Goal: Information Seeking & Learning: Find specific fact

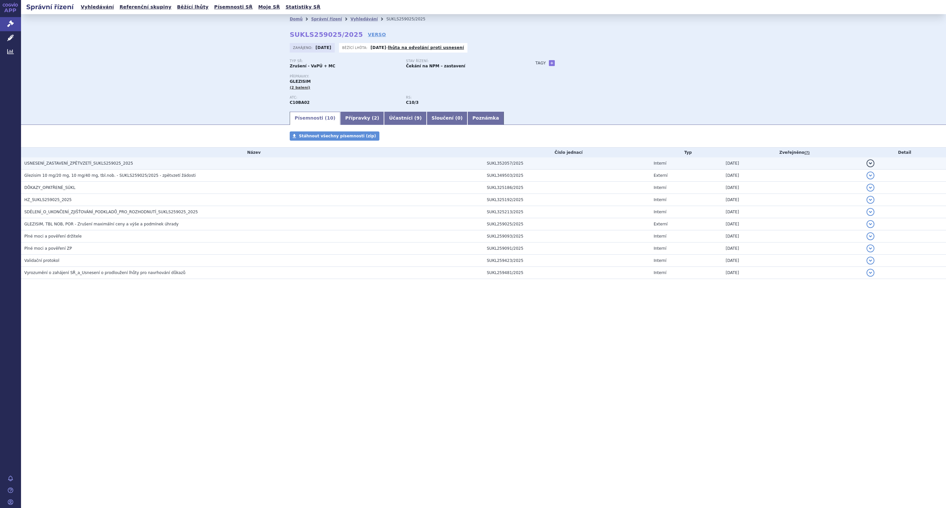
drag, startPoint x: 0, startPoint y: 0, endPoint x: 111, endPoint y: 164, distance: 198.1
click at [111, 164] on span "USNESENÍ_ZASTAVENÍ_ZPĚTVZETÍ_SUKLS259025_2025" at bounding box center [78, 163] width 109 height 5
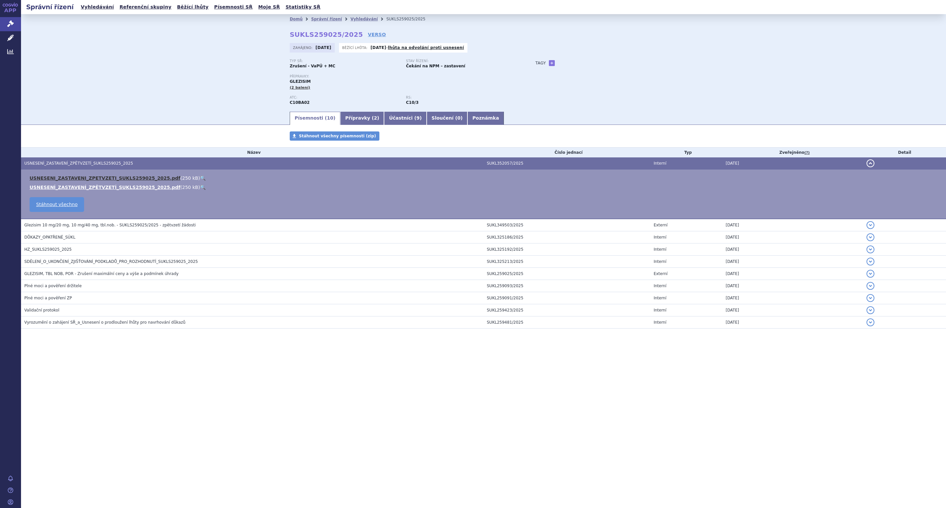
click at [102, 177] on link "USNESENI_ZASTAVENI_ZPETVZETI_SUKLS259025_2025.pdf" at bounding box center [105, 177] width 151 height 5
click at [193, 73] on div "Domů Správní řízení Vyhledávání SUKLS259025/2025 SUKLS259025/2025 VERSO Zahájen…" at bounding box center [483, 62] width 925 height 97
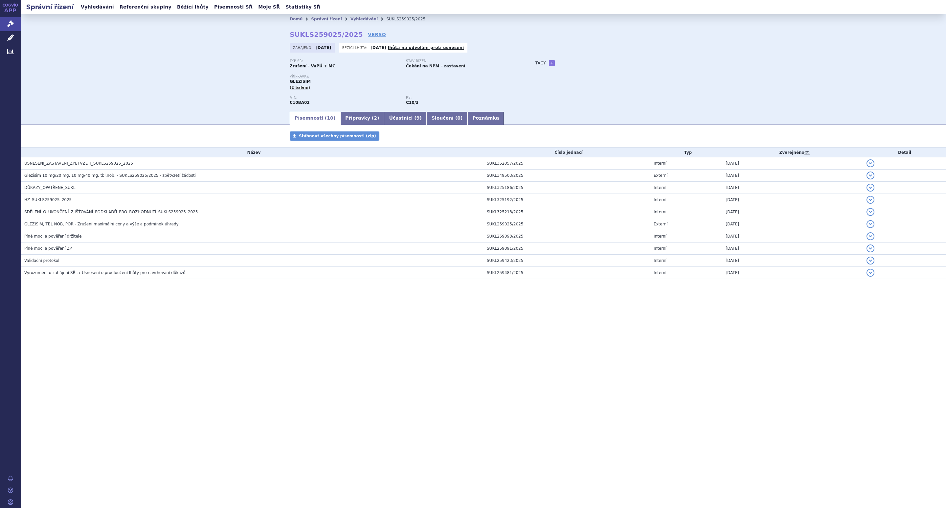
click at [635, 73] on div "Typ SŘ: Zrušení - VaPÚ + MC Stav řízení: Čekání na NPM – zastavení Přípravky: G…" at bounding box center [484, 85] width 388 height 52
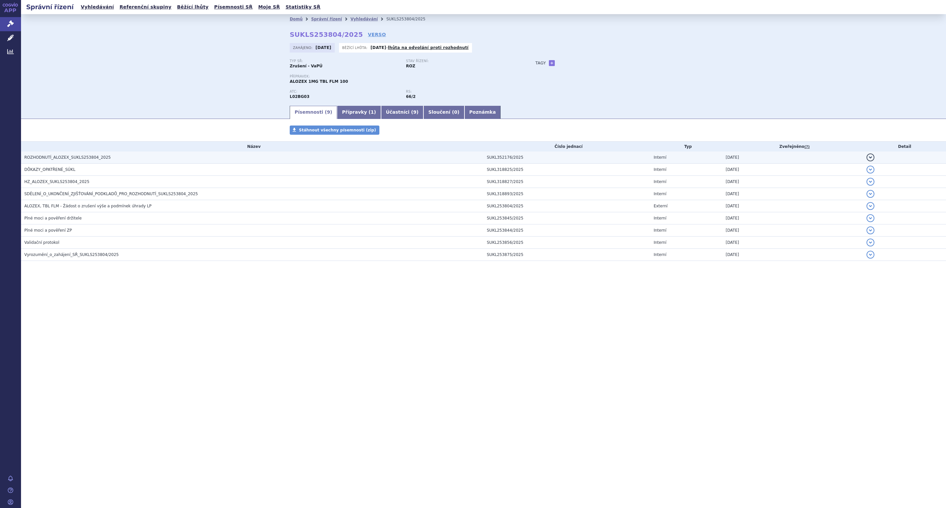
click at [77, 158] on span "ROZHODNUTÍ_ALOZEX_SUKLS253804_2025" at bounding box center [67, 157] width 86 height 5
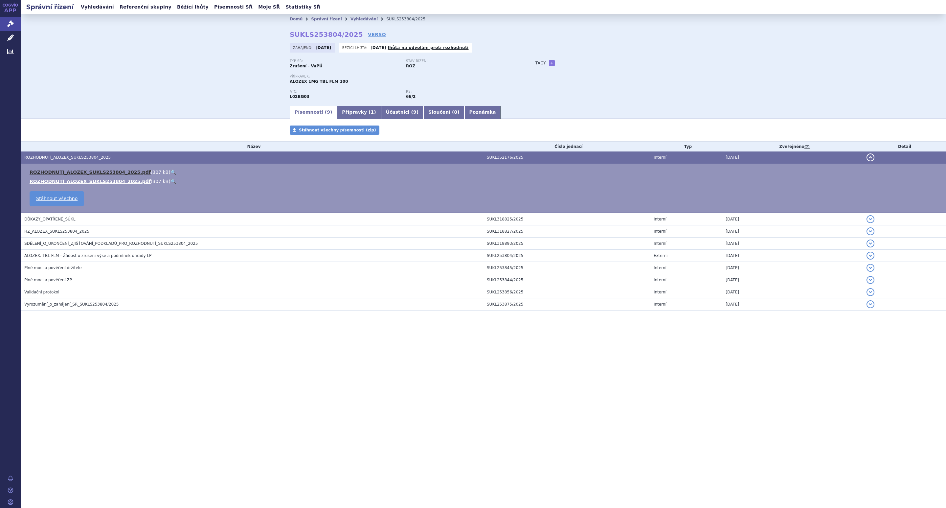
click at [82, 170] on link "ROZHODNUTI_ALOZEX_SUKLS253804_2025.pdf" at bounding box center [90, 171] width 121 height 5
click at [177, 59] on div "Domů Správní řízení Vyhledávání SUKLS253804/2025 SUKLS253804/2025 VERSO Zahájen…" at bounding box center [483, 59] width 925 height 91
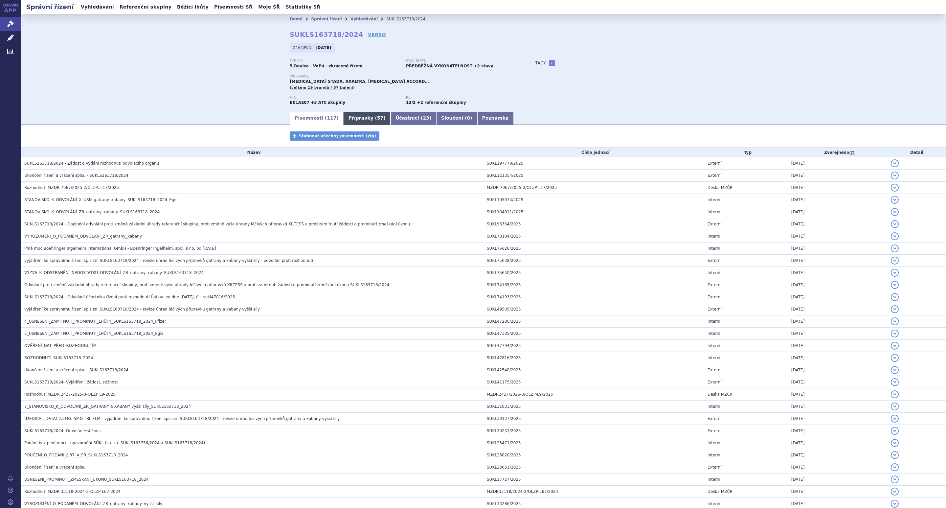
click at [354, 121] on link "Přípravky ( 57 )" at bounding box center [367, 118] width 47 height 13
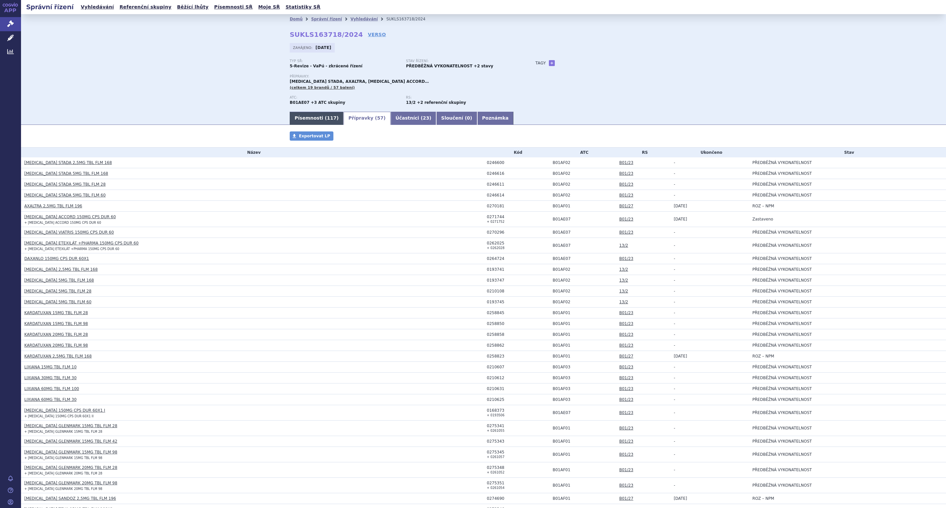
click at [299, 116] on link "Písemnosti ( 117 )" at bounding box center [317, 118] width 54 height 13
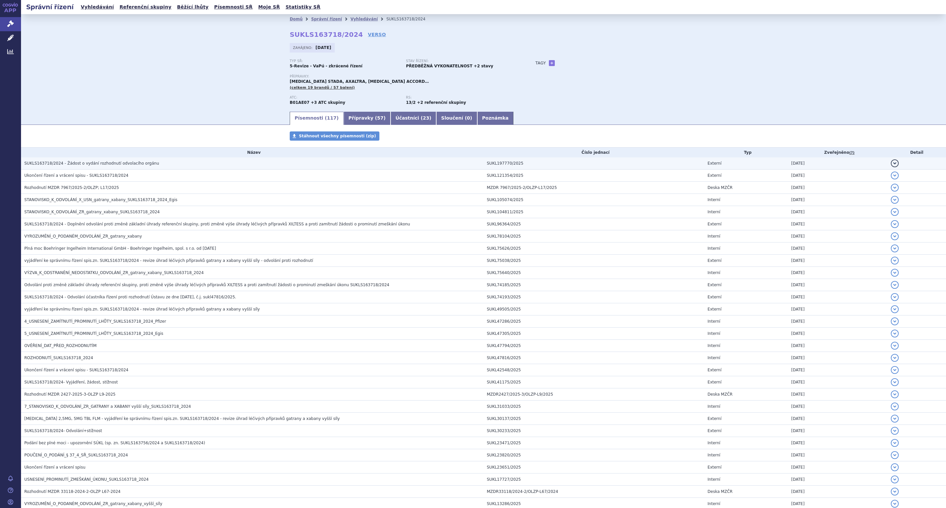
click at [116, 164] on span "SUKLS163718/2024 - Žádost o vydání rozhodnutí odvolacího orgánu" at bounding box center [91, 163] width 135 height 5
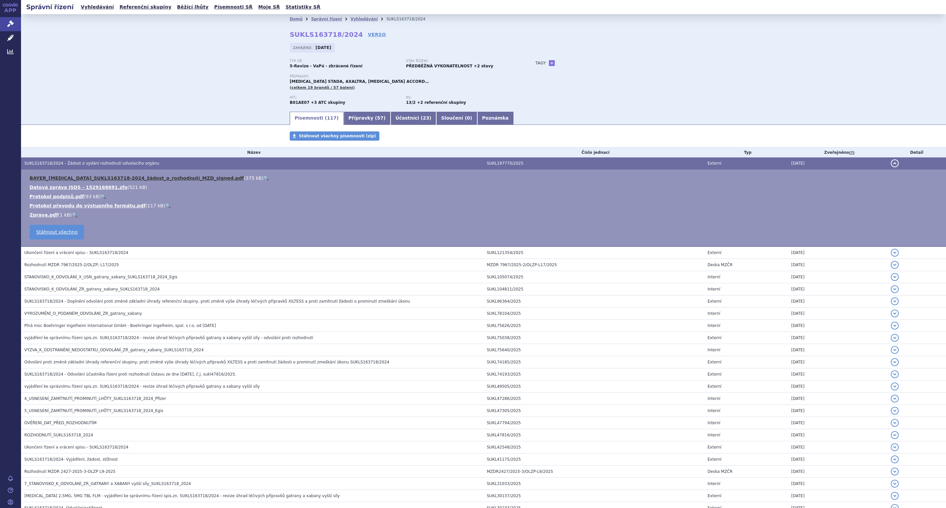
click at [75, 178] on link "BAYER_Xarelto_SUKLS163718-2024_žádost_o_rozhodnutí_MZD_signed.pdf" at bounding box center [137, 177] width 214 height 5
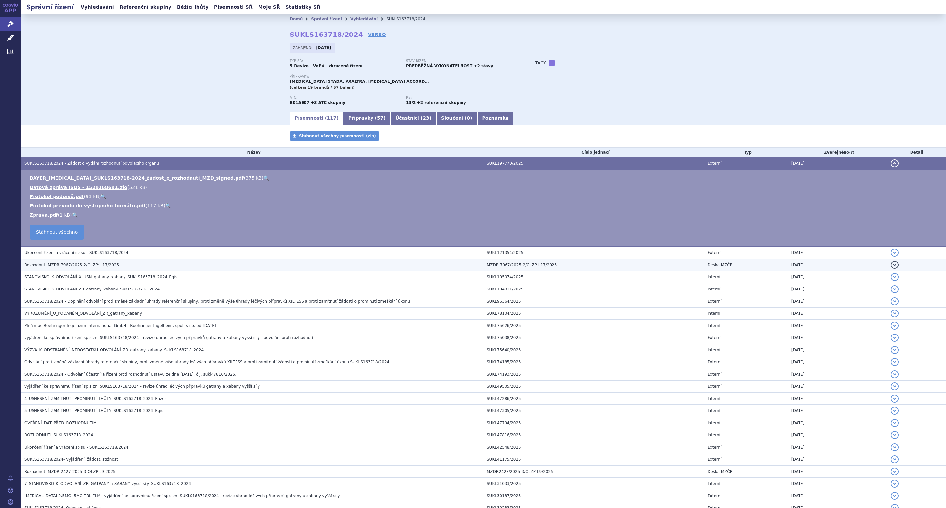
click at [60, 265] on span "Rozhodnutí MZDR 7967/2025-2/OLZP; L17/2025" at bounding box center [71, 264] width 95 height 5
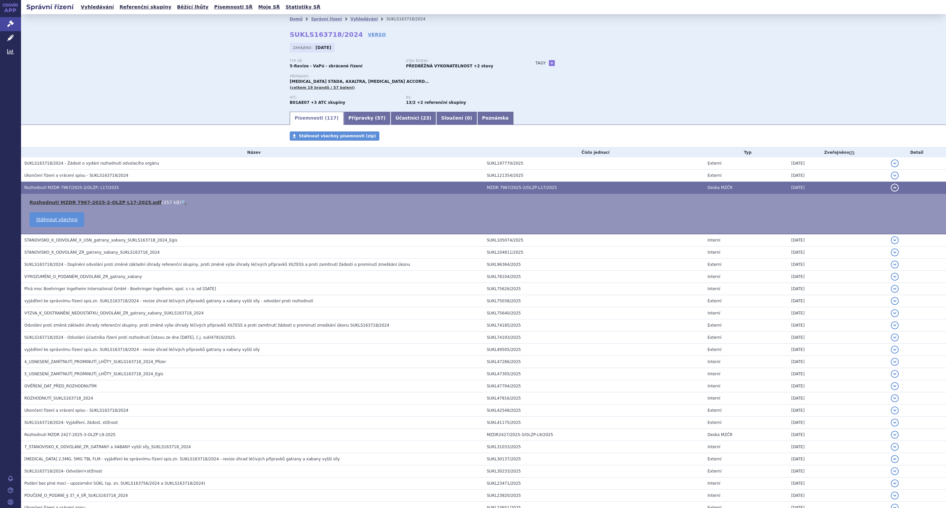
click at [84, 200] on link "Rozhodnutí MZDR 7967-2025-2-OLZP L17-2025.pdf" at bounding box center [96, 202] width 132 height 5
click at [357, 116] on link "Přípravky ( 57 )" at bounding box center [367, 118] width 47 height 13
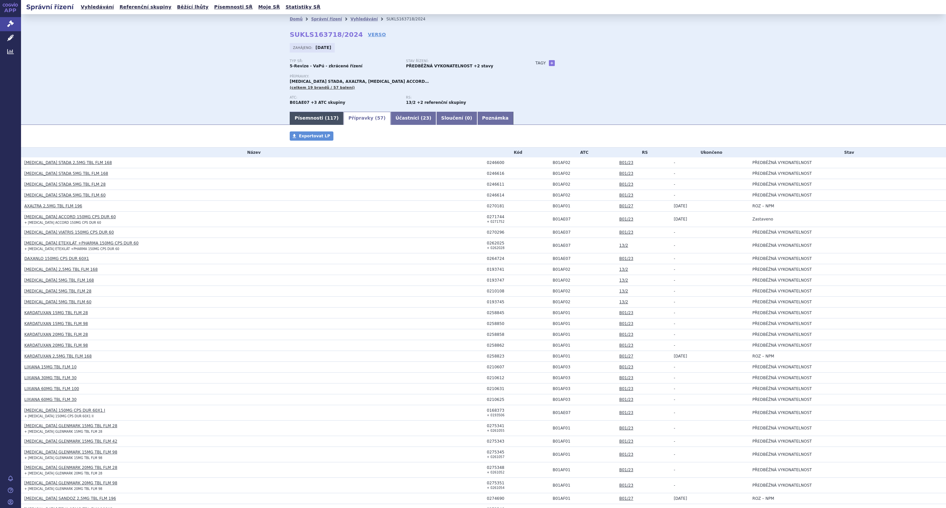
click at [303, 118] on link "Písemnosti ( 117 )" at bounding box center [317, 118] width 54 height 13
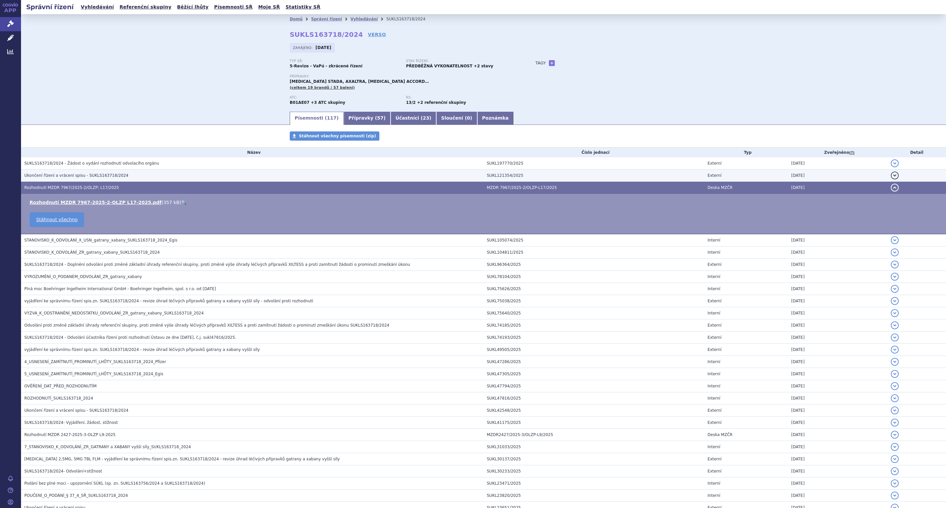
click at [122, 177] on h3 "Ukončení řízení a vrácení spisu - SUKLS163718/2024" at bounding box center [253, 175] width 459 height 7
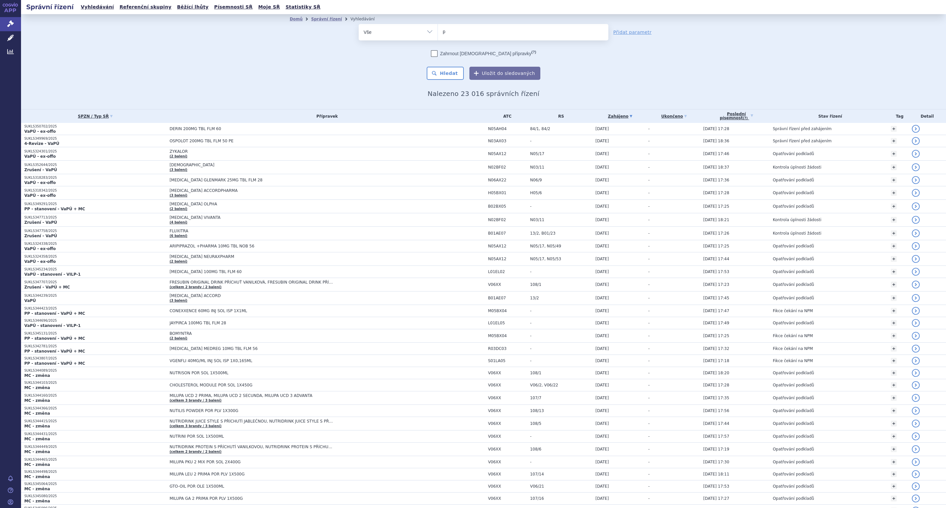
type input "pr"
type input "pre"
type input "preg"
type input "pregl"
type input "pregle"
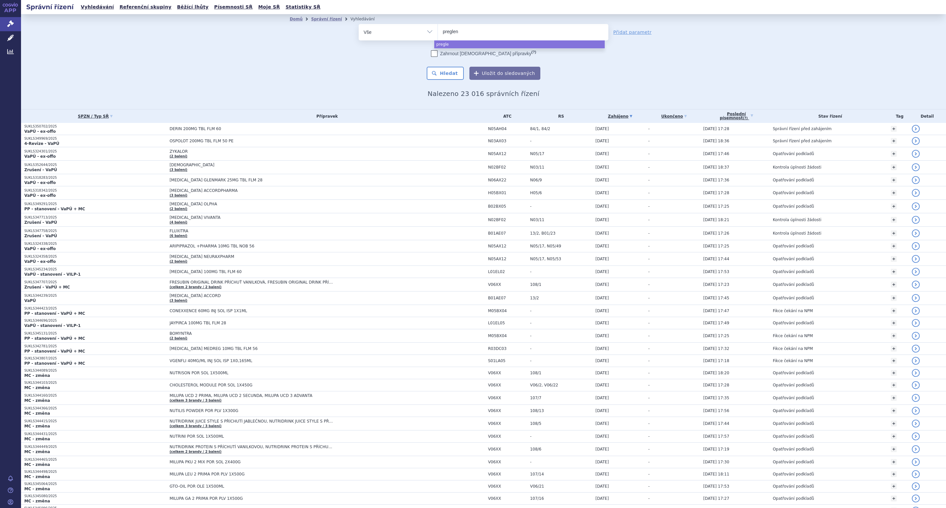
type input "pregleni"
type input "preglenix"
select select "preglenix"
click at [447, 73] on button "Hledat" at bounding box center [445, 73] width 37 height 13
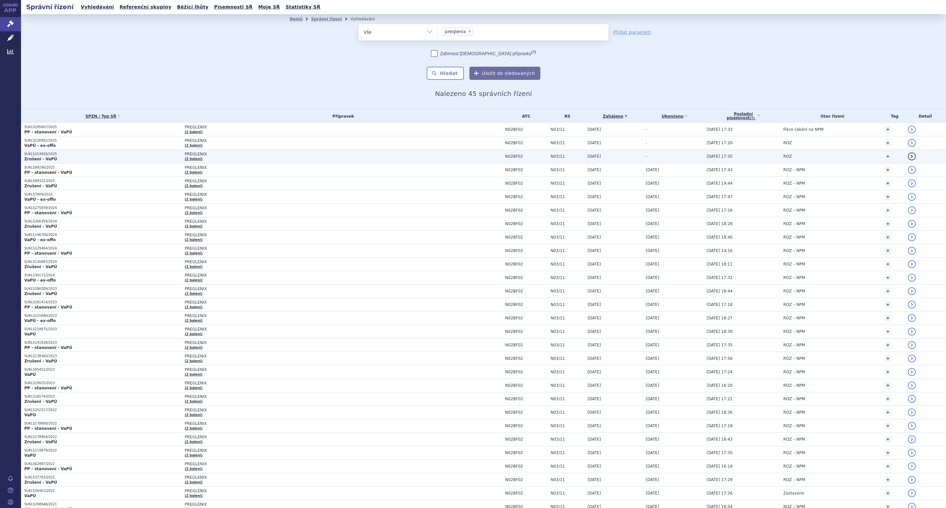
click at [221, 160] on td "PREGLENIX (2 balení)" at bounding box center [341, 156] width 321 height 13
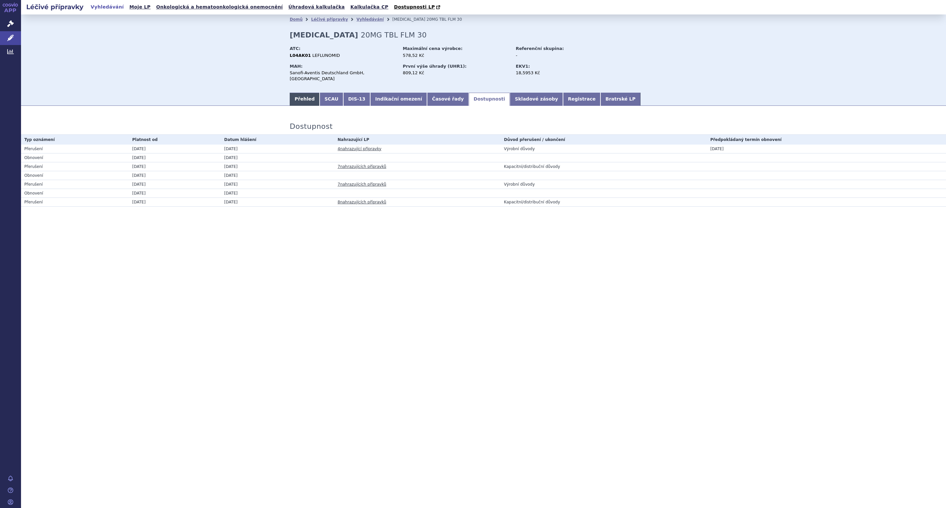
click at [302, 95] on link "Přehled" at bounding box center [305, 99] width 30 height 13
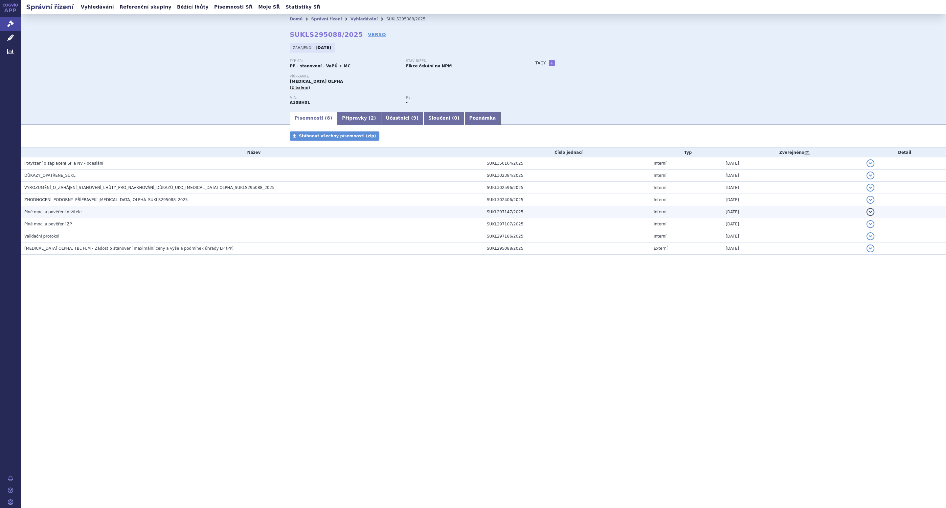
click at [60, 212] on span "Plné moci a pověření držitele" at bounding box center [52, 212] width 57 height 5
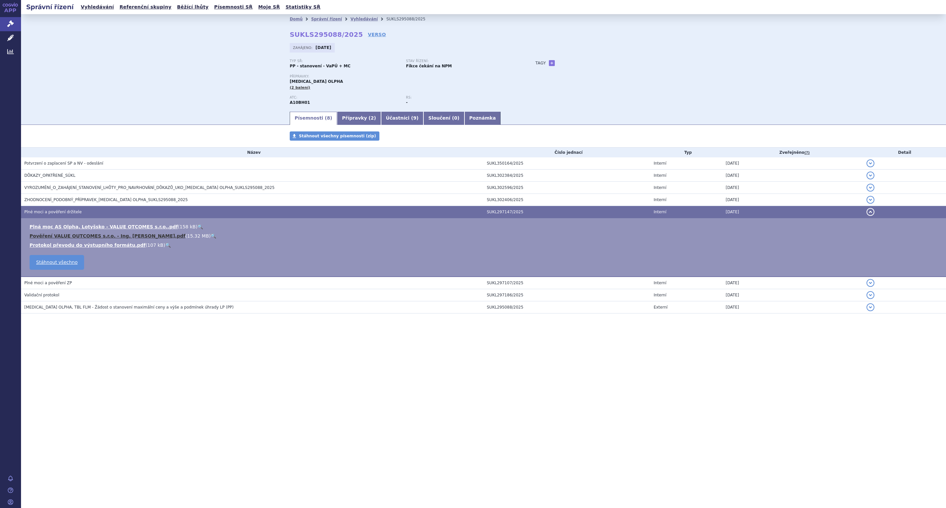
click at [155, 237] on link "Pověření VALUE OUTCOMES s.r.o. - Ing. [PERSON_NAME].pdf" at bounding box center [108, 235] width 156 height 5
click at [72, 228] on link "Plná moc AS Olpha, Lotyšsko - VALUE OTCOMES s.r.o..pdf" at bounding box center [104, 226] width 148 height 5
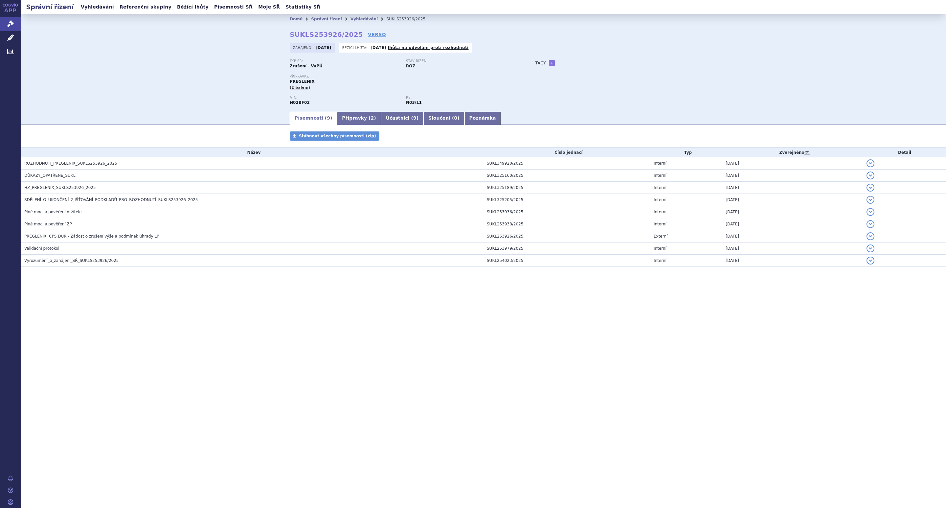
click at [682, 64] on div "Domů Správní řízení Vyhledávání SUKLS253926/2025 SUKLS253926/2025 VERSO Zahájen…" at bounding box center [484, 67] width 414 height 87
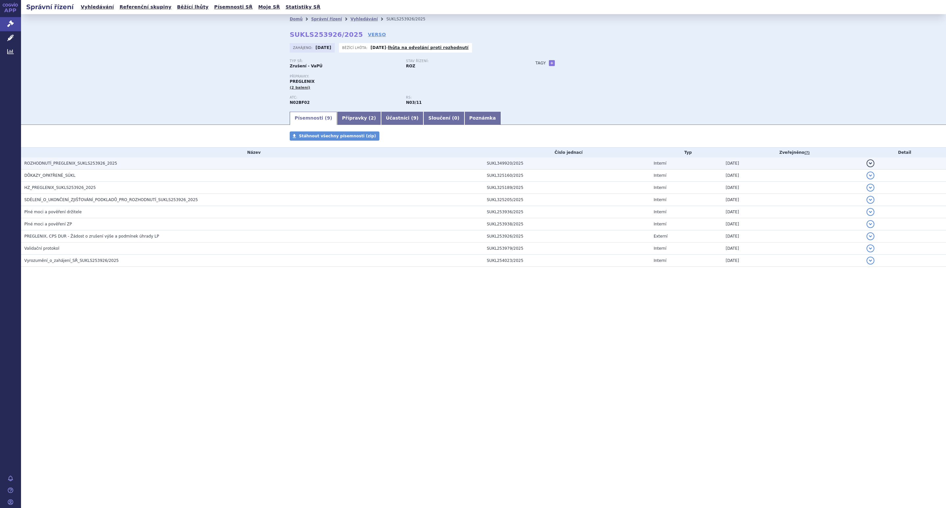
click at [87, 163] on span "ROZHODNUTÍ_PREGLENIX_SUKLS253926_2025" at bounding box center [70, 163] width 93 height 5
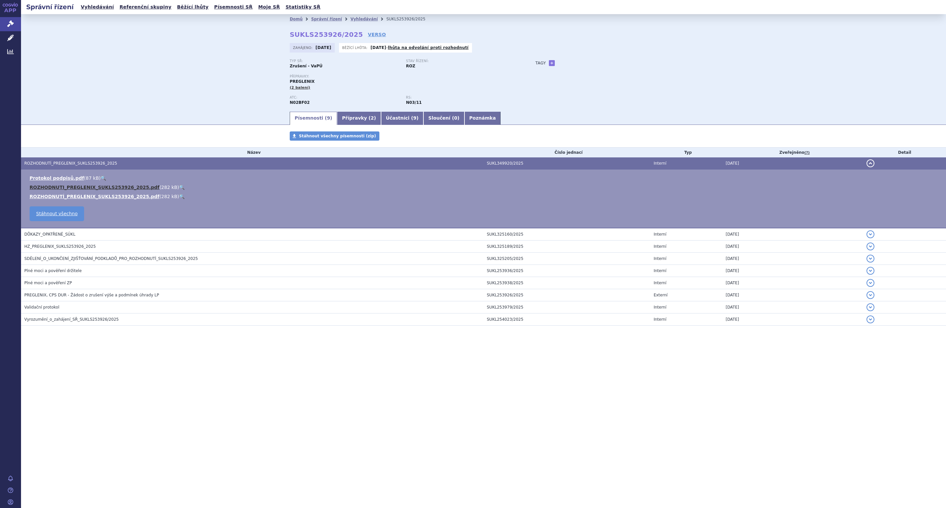
click at [77, 187] on link "ROZHODNUTI_PREGLENIX_SUKLS253926_2025.pdf" at bounding box center [95, 187] width 130 height 5
click at [604, 49] on div "Zahájeno: 27.06.2025 Běžící lhůta: 23.09.2025 - lhůta na odvolání proti rozhodn…" at bounding box center [484, 49] width 388 height 13
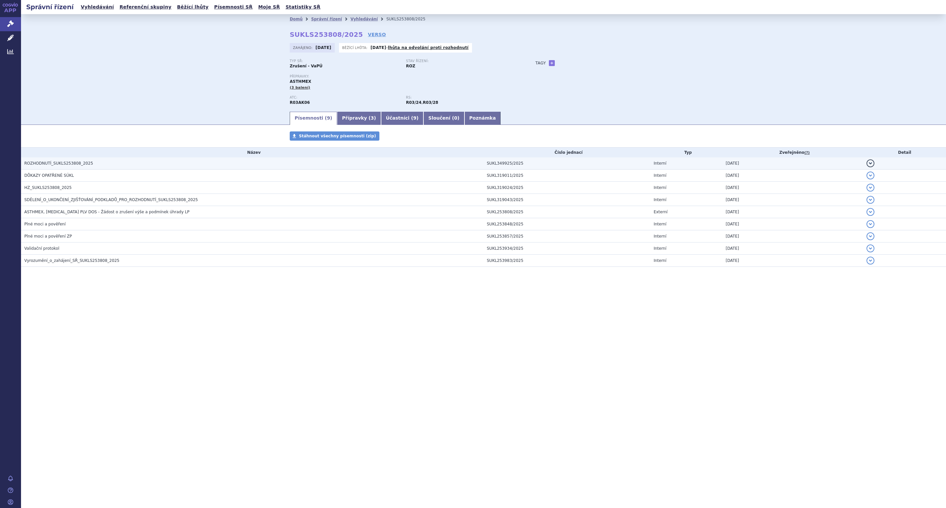
click at [283, 161] on h3 "ROZHODNUTÍ_SUKLS253808_2025" at bounding box center [253, 163] width 459 height 7
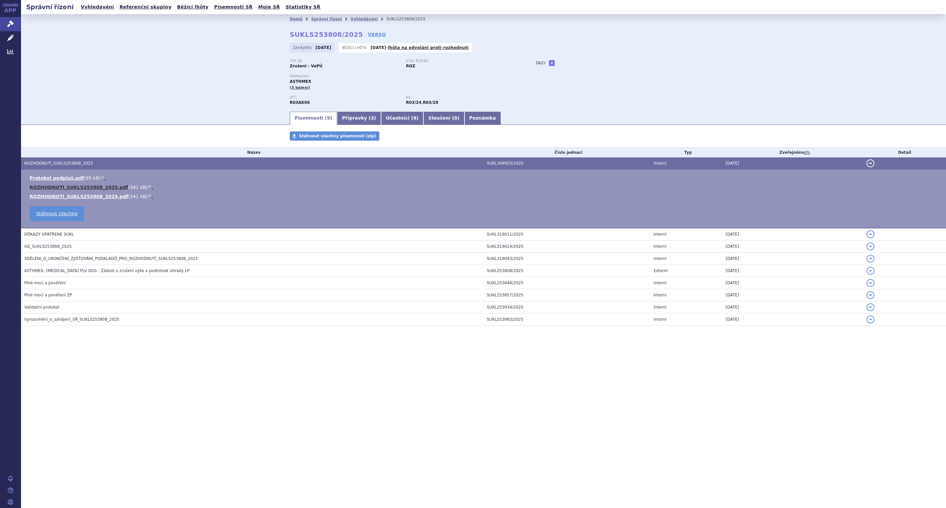
click at [51, 185] on link "ROZHODNUTI_SUKLS253808_2025.pdf" at bounding box center [79, 187] width 99 height 5
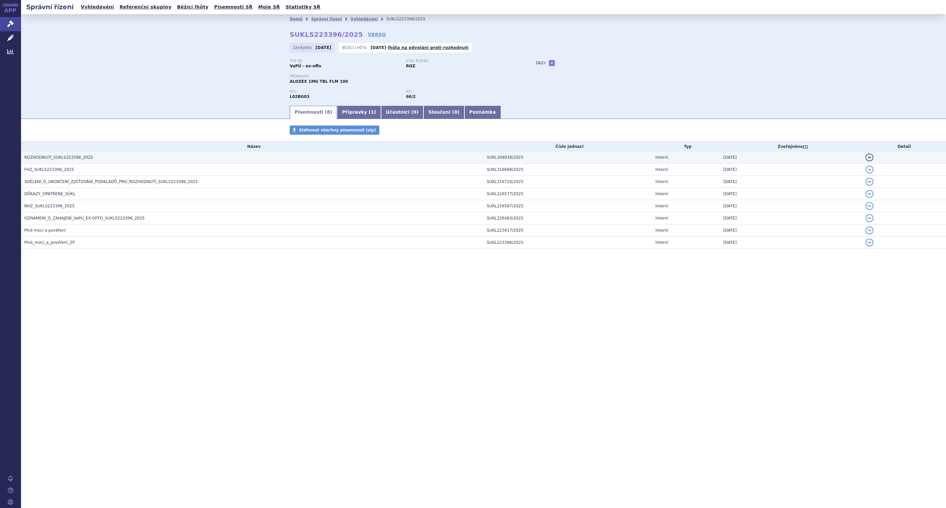
click at [95, 157] on h3 "ROZHODNUTÍ_SUKLS223396_2025" at bounding box center [253, 157] width 459 height 7
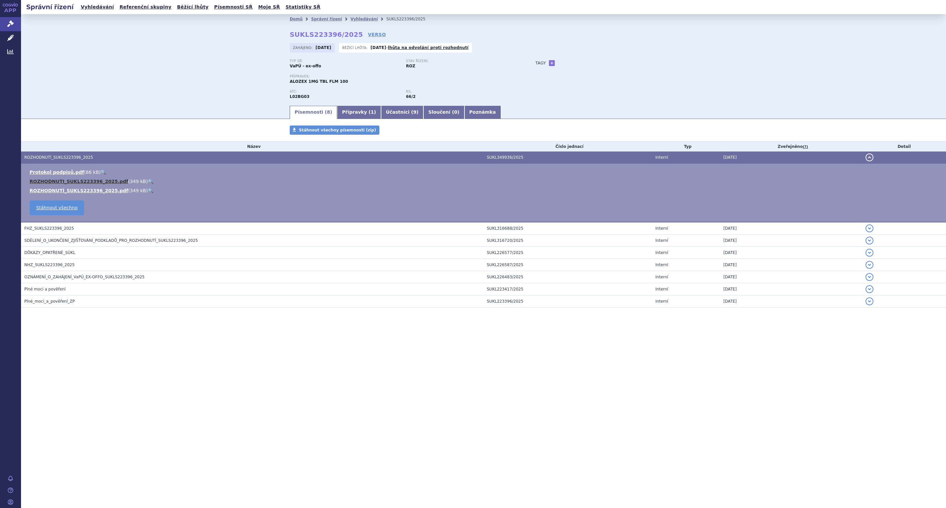
click at [92, 181] on link "ROZHODNUTI_SUKLS223396_2025.pdf" at bounding box center [79, 181] width 99 height 5
